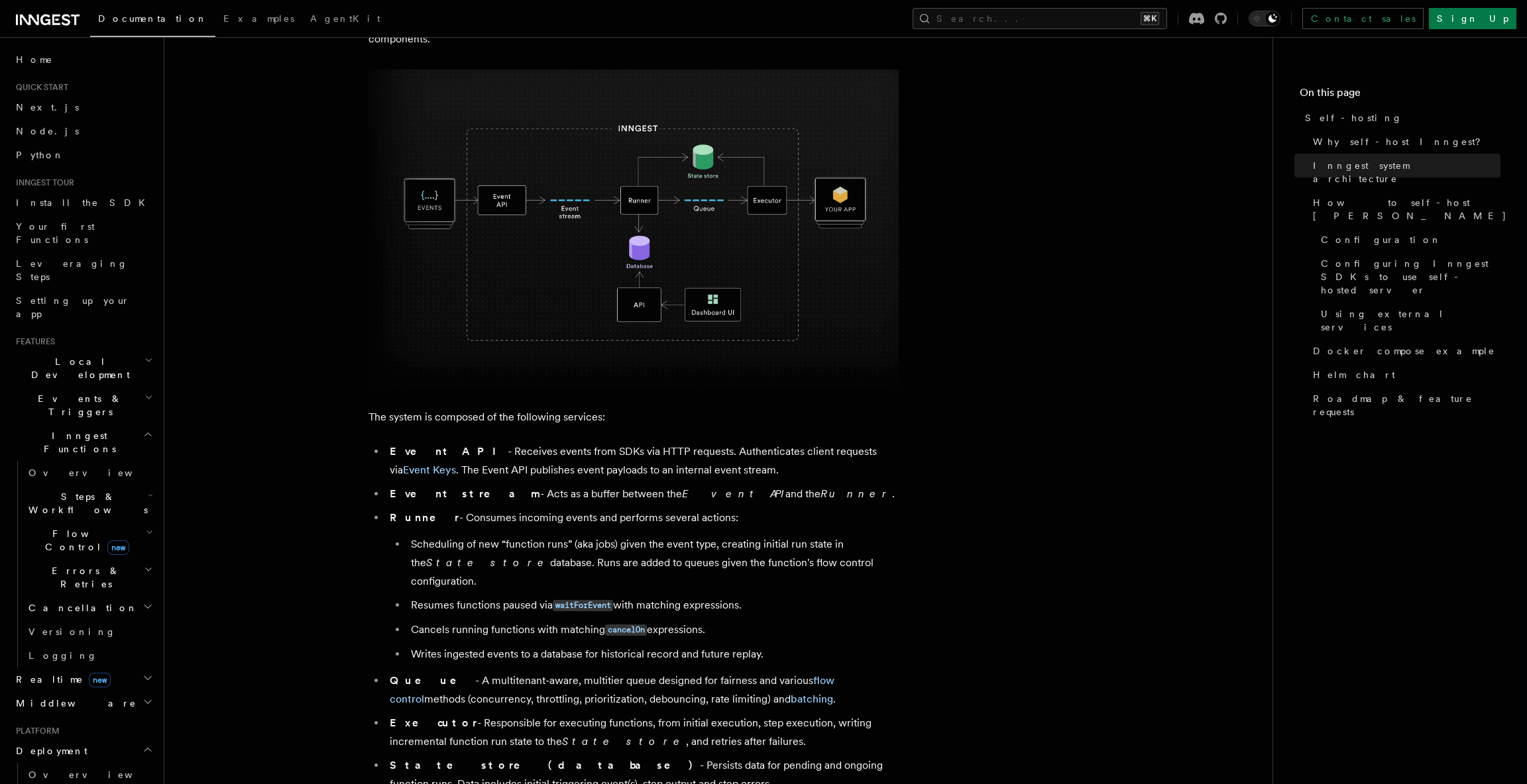
click at [56, 94] on li "Quick start Next.js Node.js Python" at bounding box center [83, 124] width 145 height 85
click at [55, 111] on link "Next.js" at bounding box center [83, 108] width 145 height 24
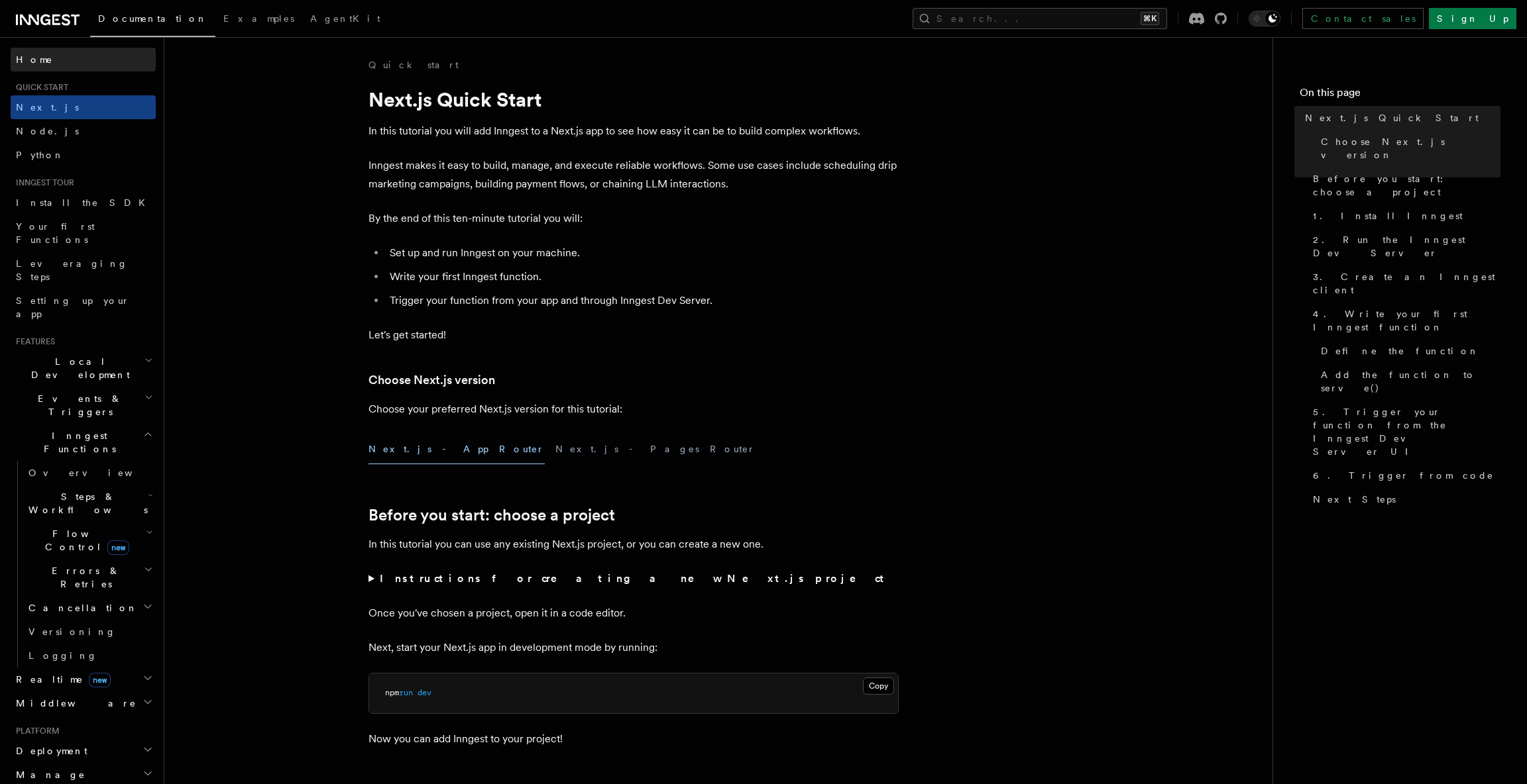
click at [39, 58] on span "Home" at bounding box center [34, 59] width 37 height 13
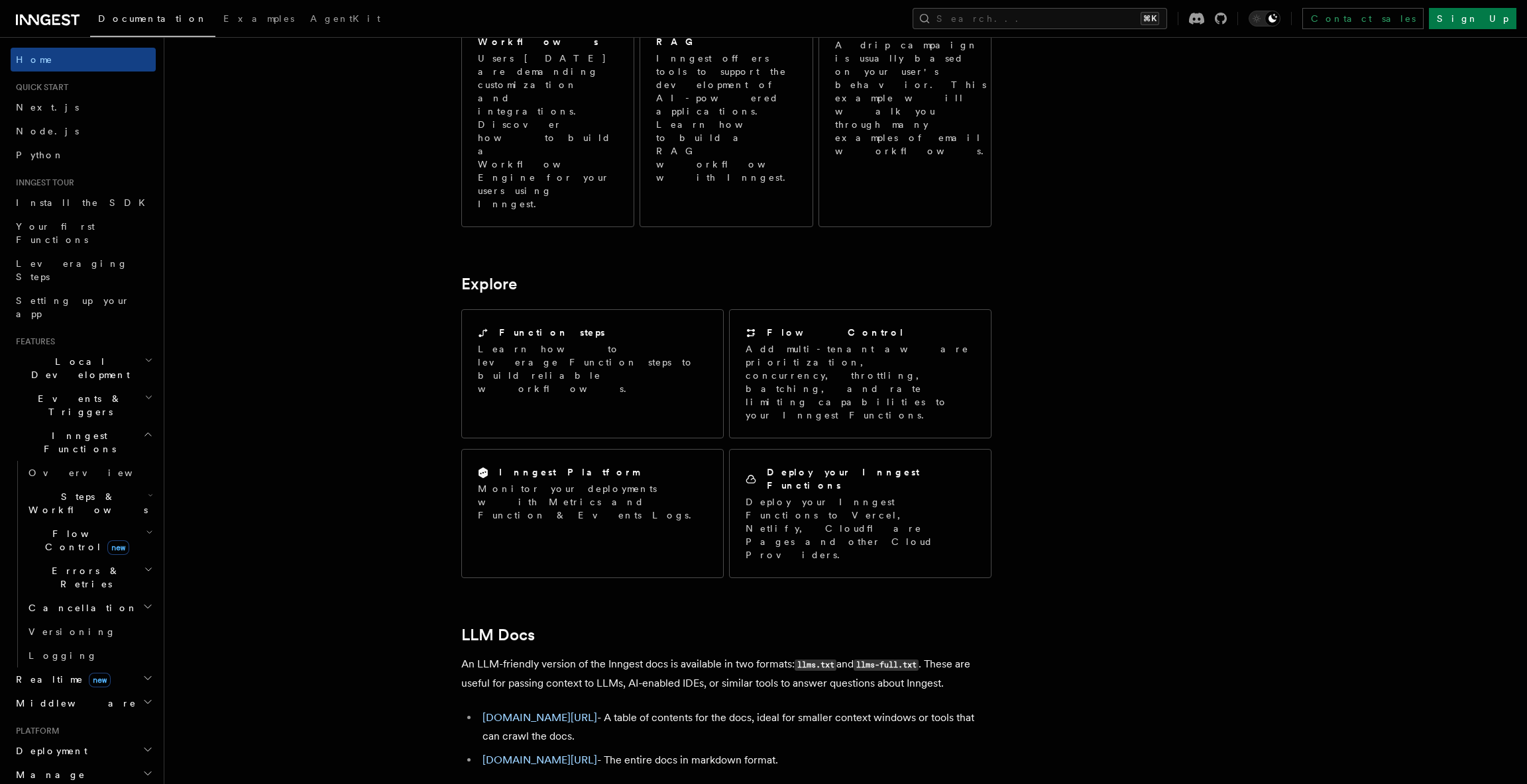
scroll to position [906, 0]
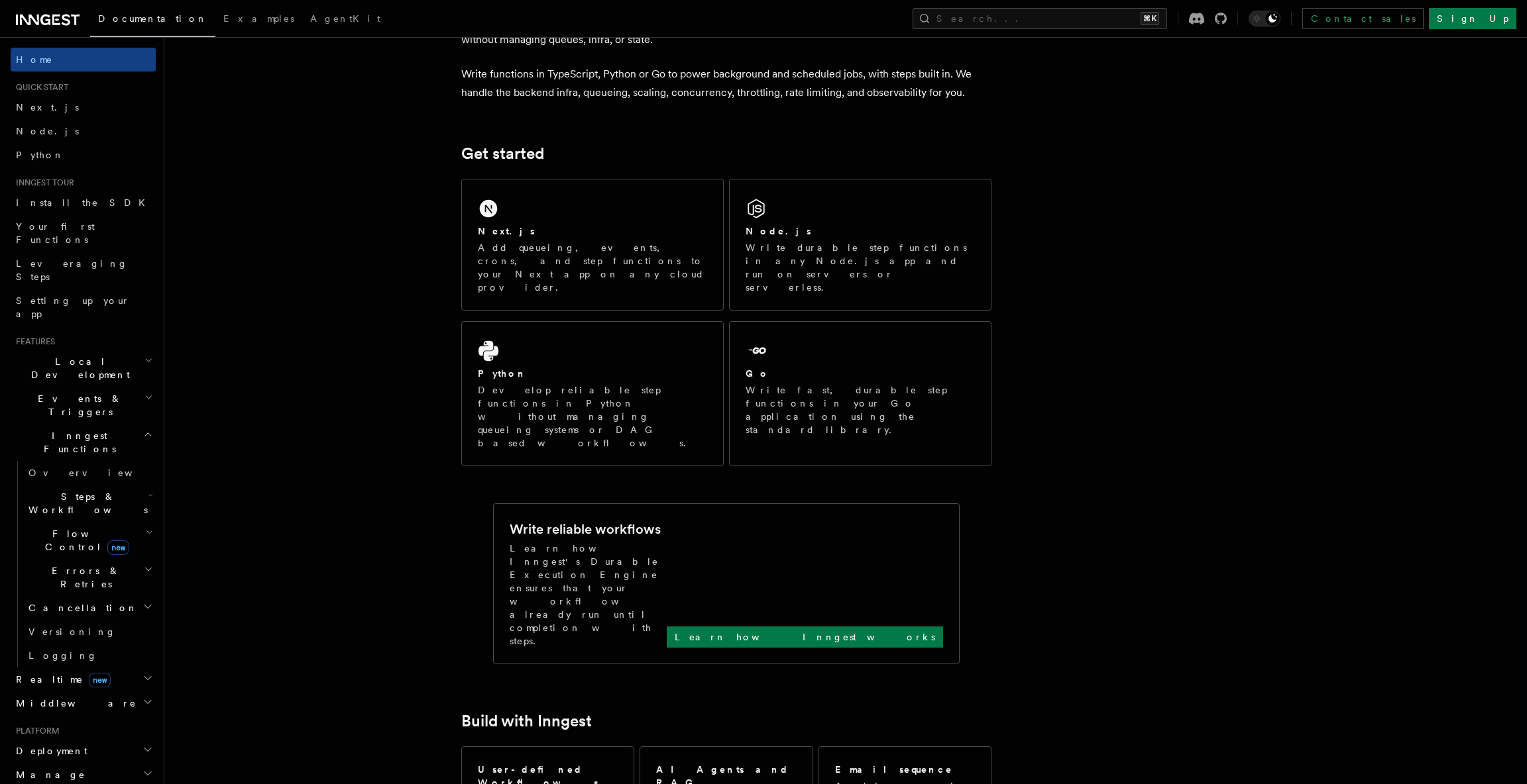
scroll to position [86, 0]
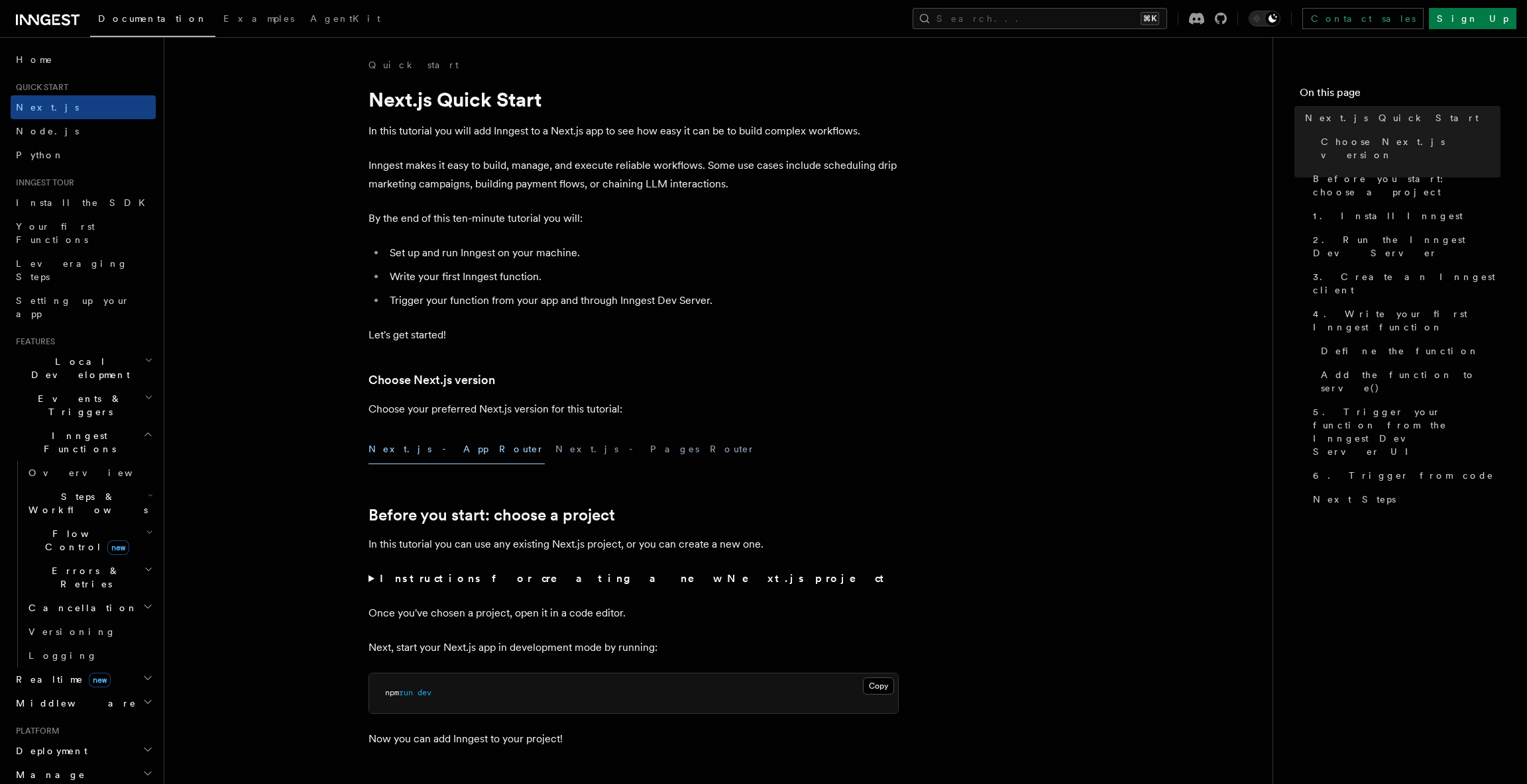
scroll to position [86, 0]
